Goal: Task Accomplishment & Management: Manage account settings

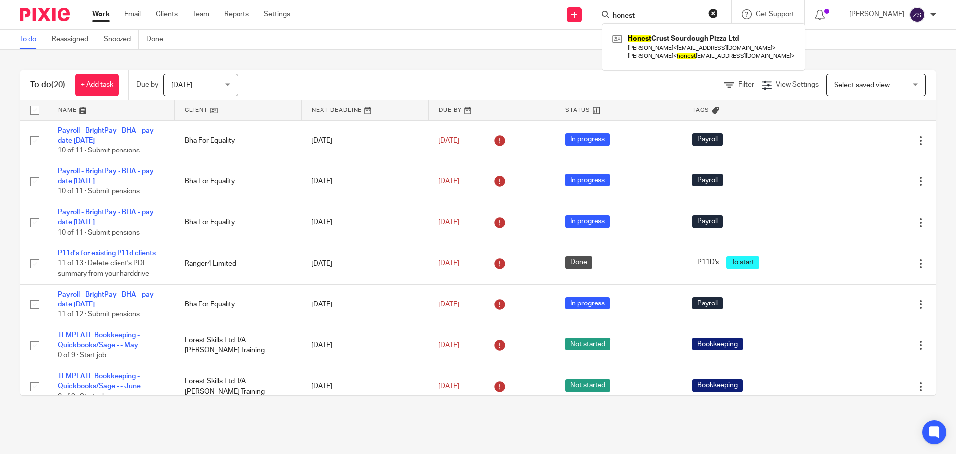
scroll to position [616, 0]
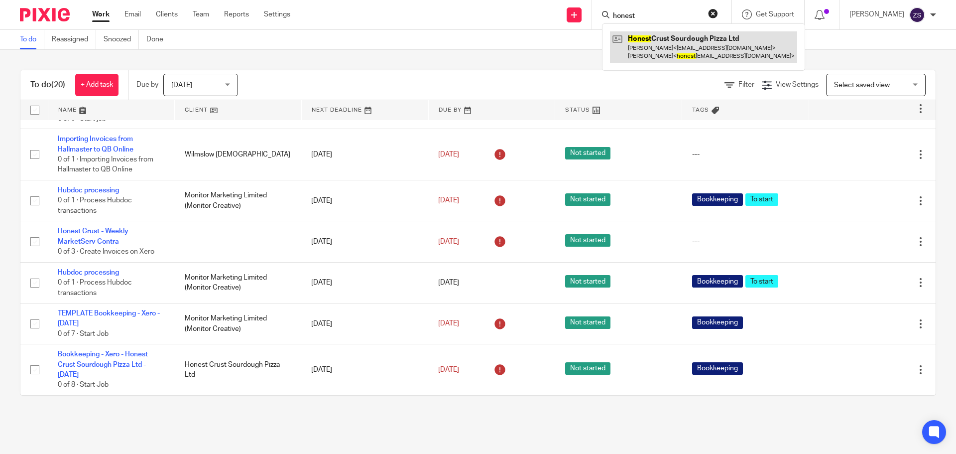
click at [716, 43] on link at bounding box center [703, 46] width 187 height 31
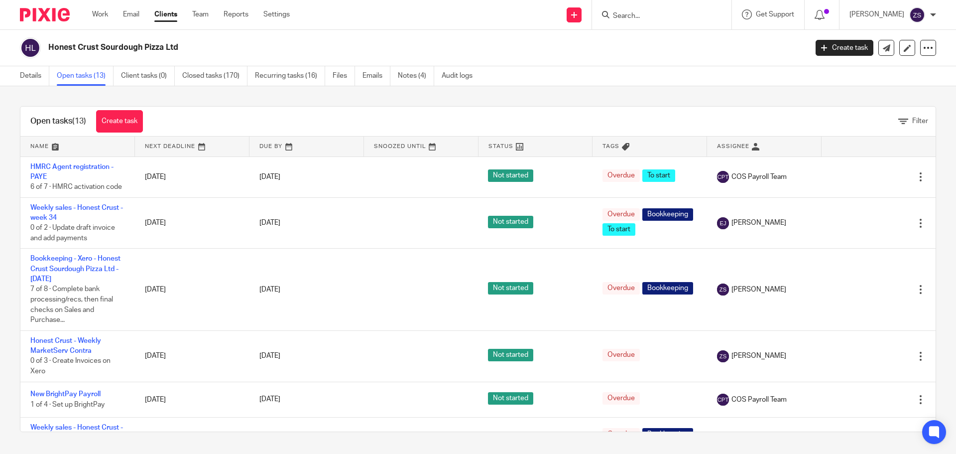
scroll to position [410, 0]
